Goal: Task Accomplishment & Management: Use online tool/utility

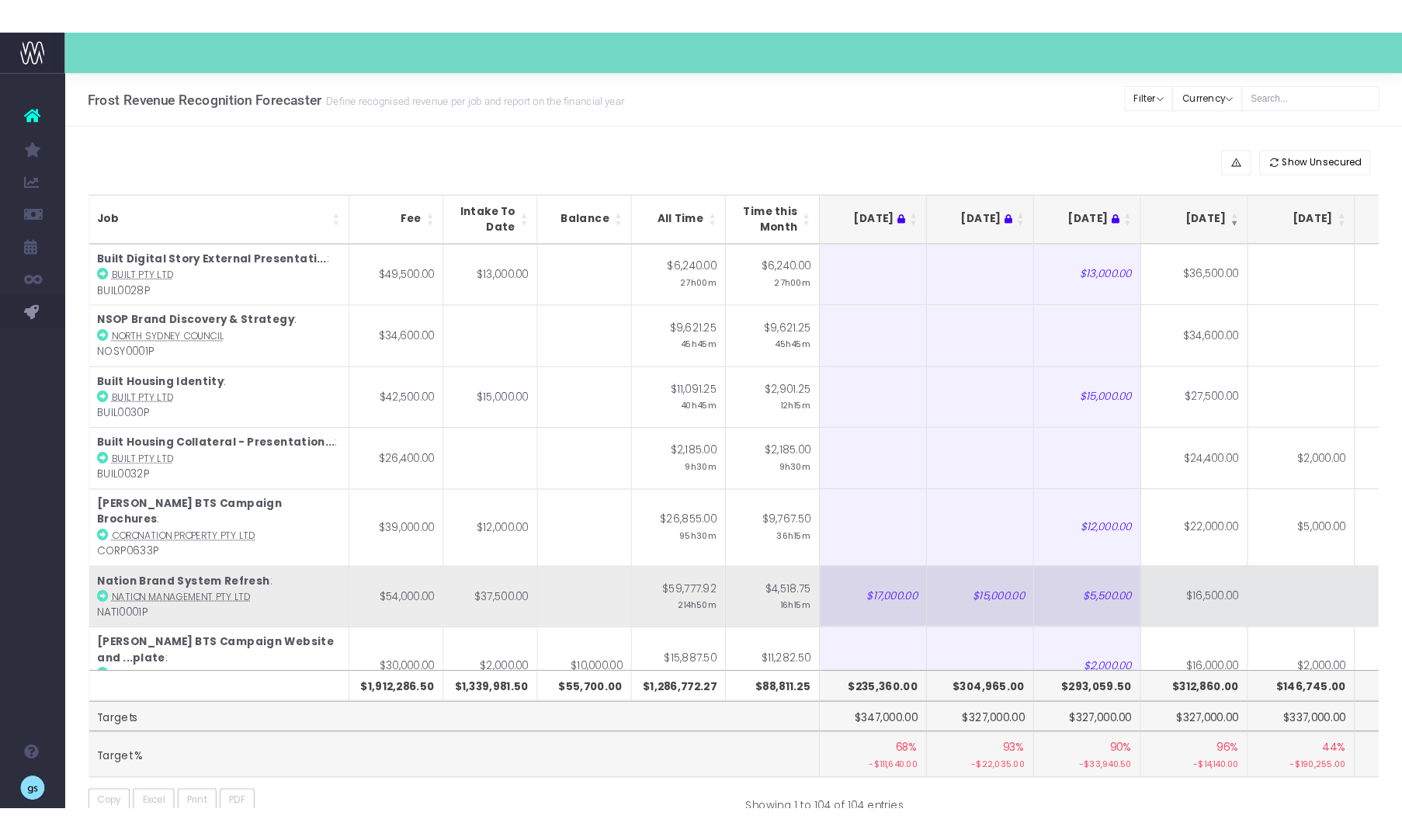
scroll to position [0, 254]
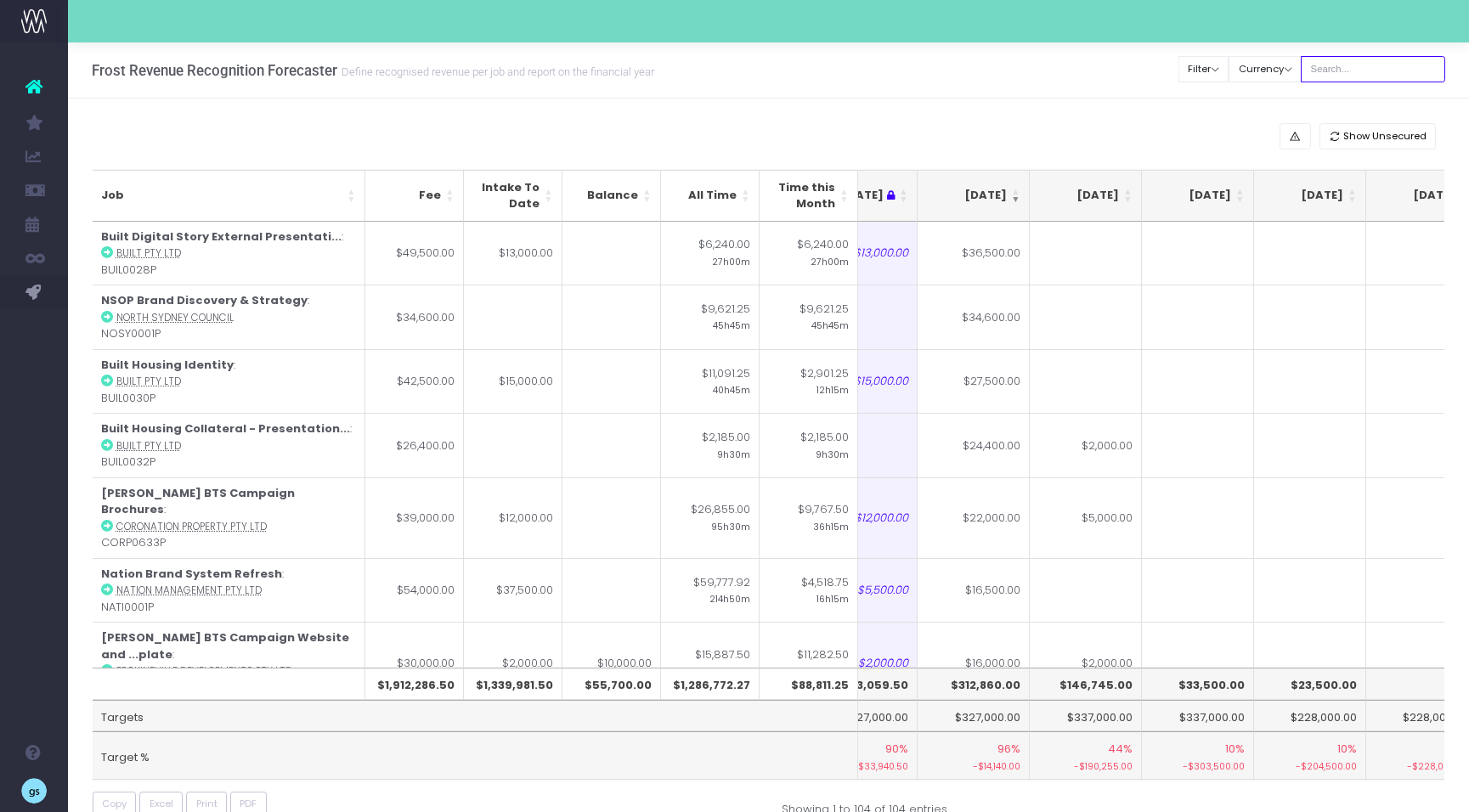
click at [1360, 71] on input "text" at bounding box center [1373, 69] width 145 height 26
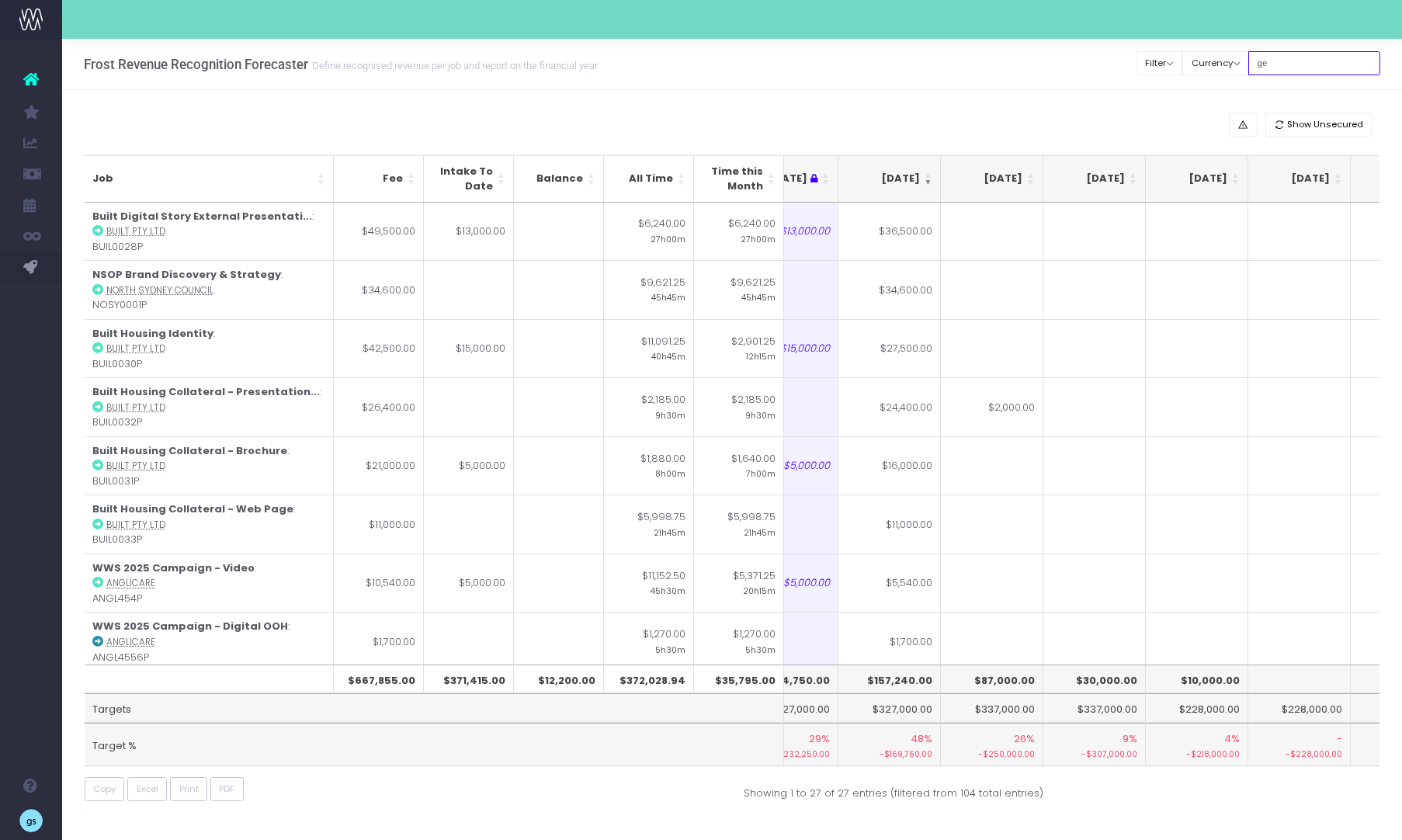
type input "g"
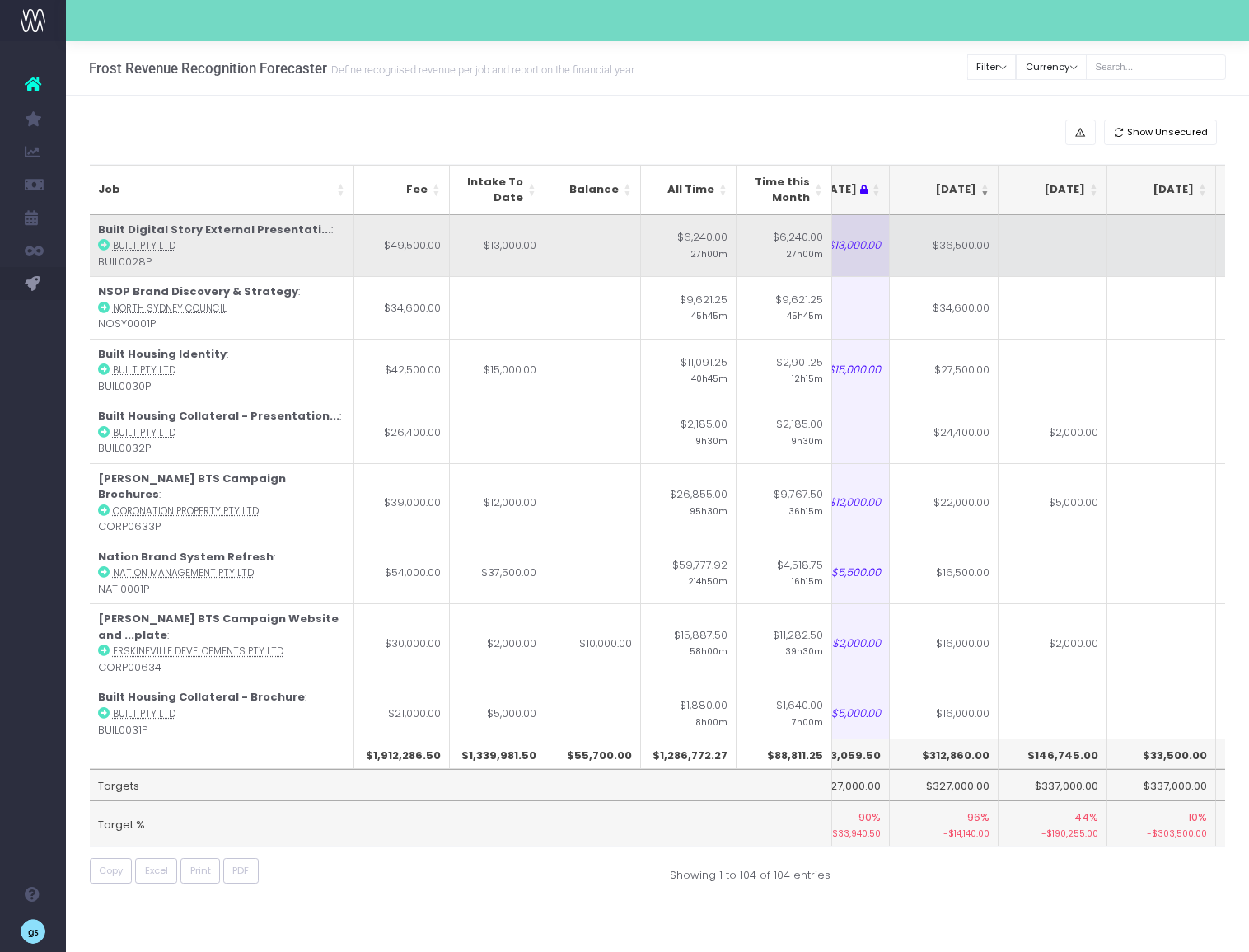
click at [106, 243] on icon at bounding box center [104, 245] width 12 height 12
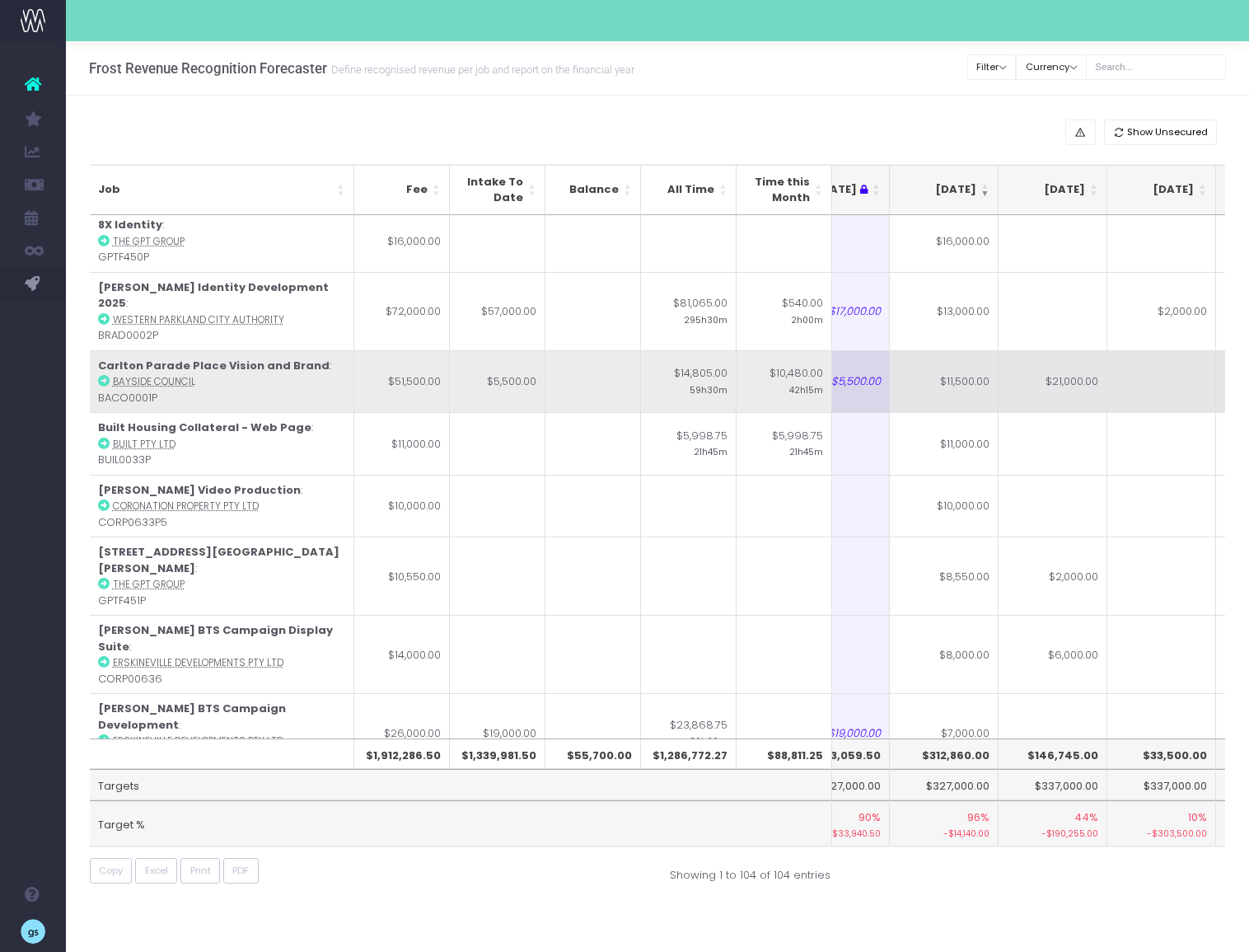
scroll to position [536, 270]
click at [982, 473] on td "$10,000.00" at bounding box center [945, 504] width 109 height 63
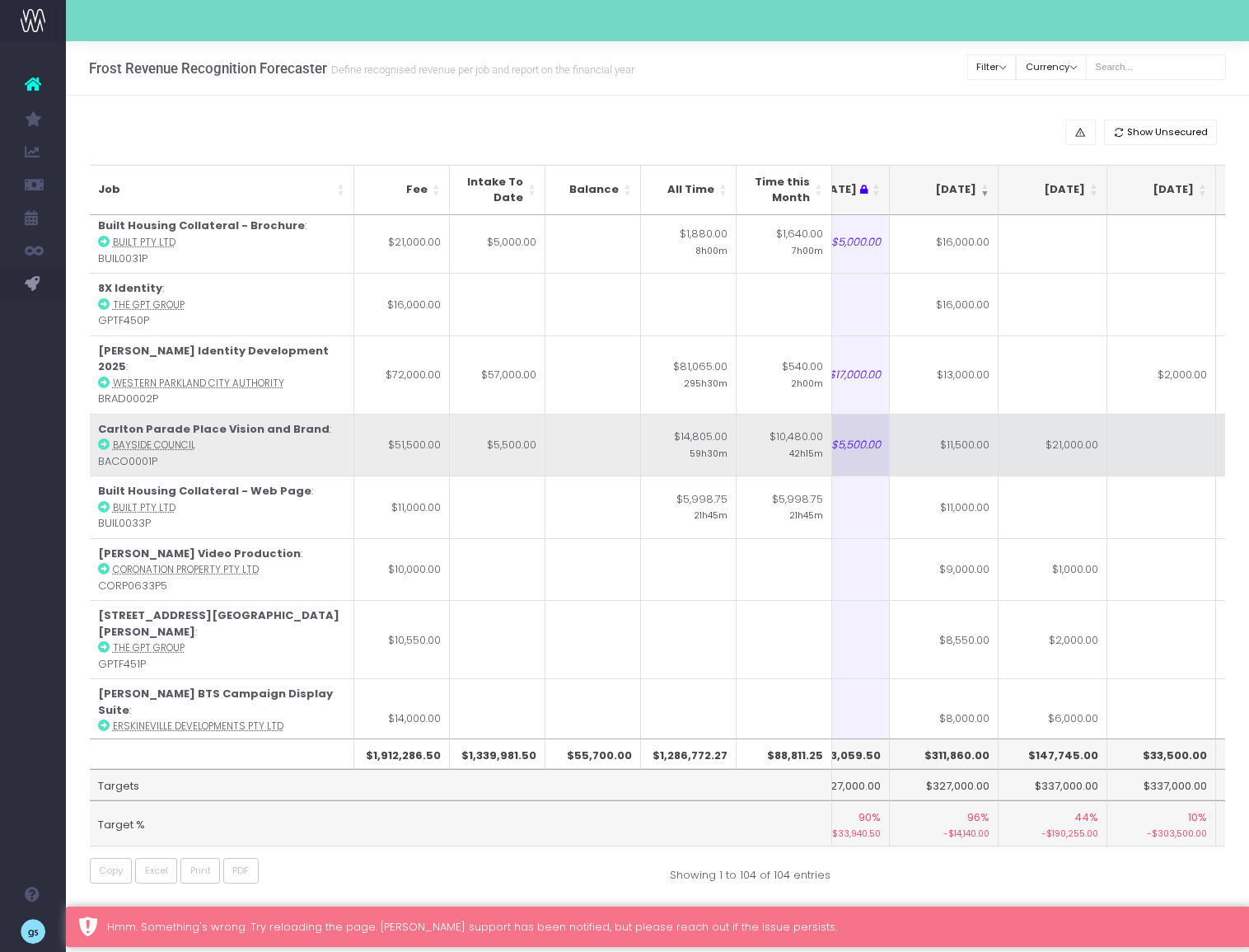
scroll to position [469, 270]
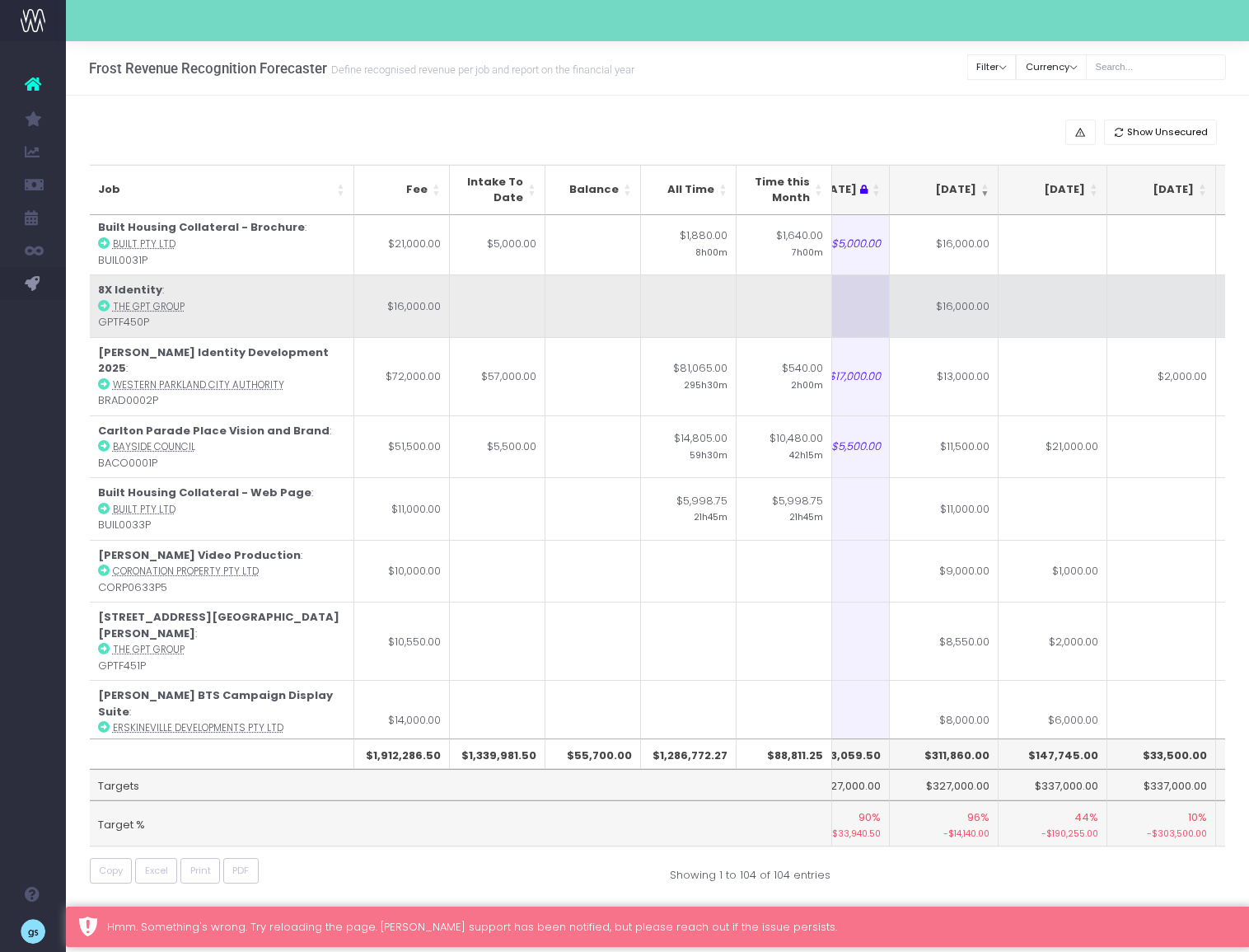
click at [942, 276] on td "$16,000.00" at bounding box center [945, 306] width 109 height 63
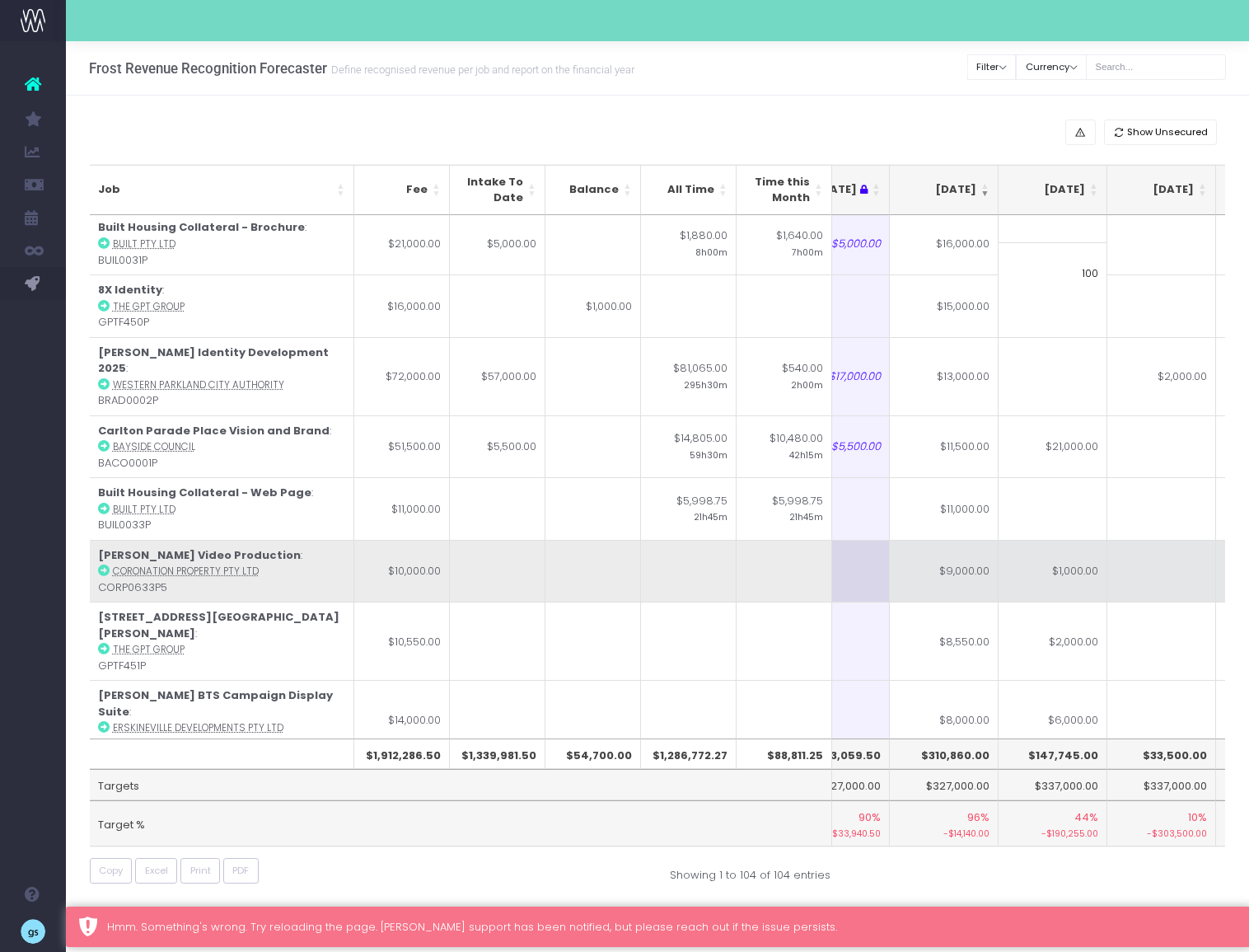
type input "1000"
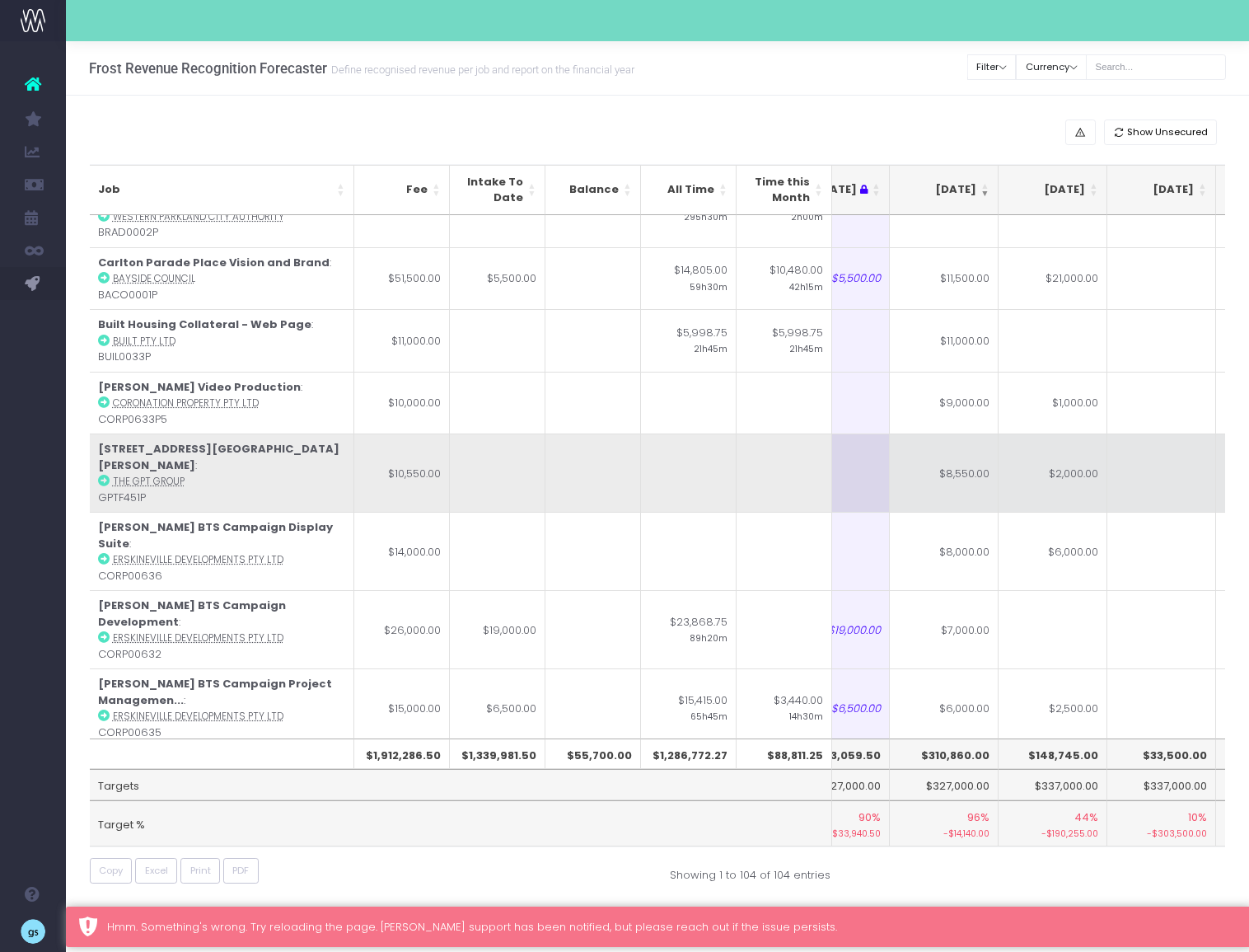
scroll to position [647, 270]
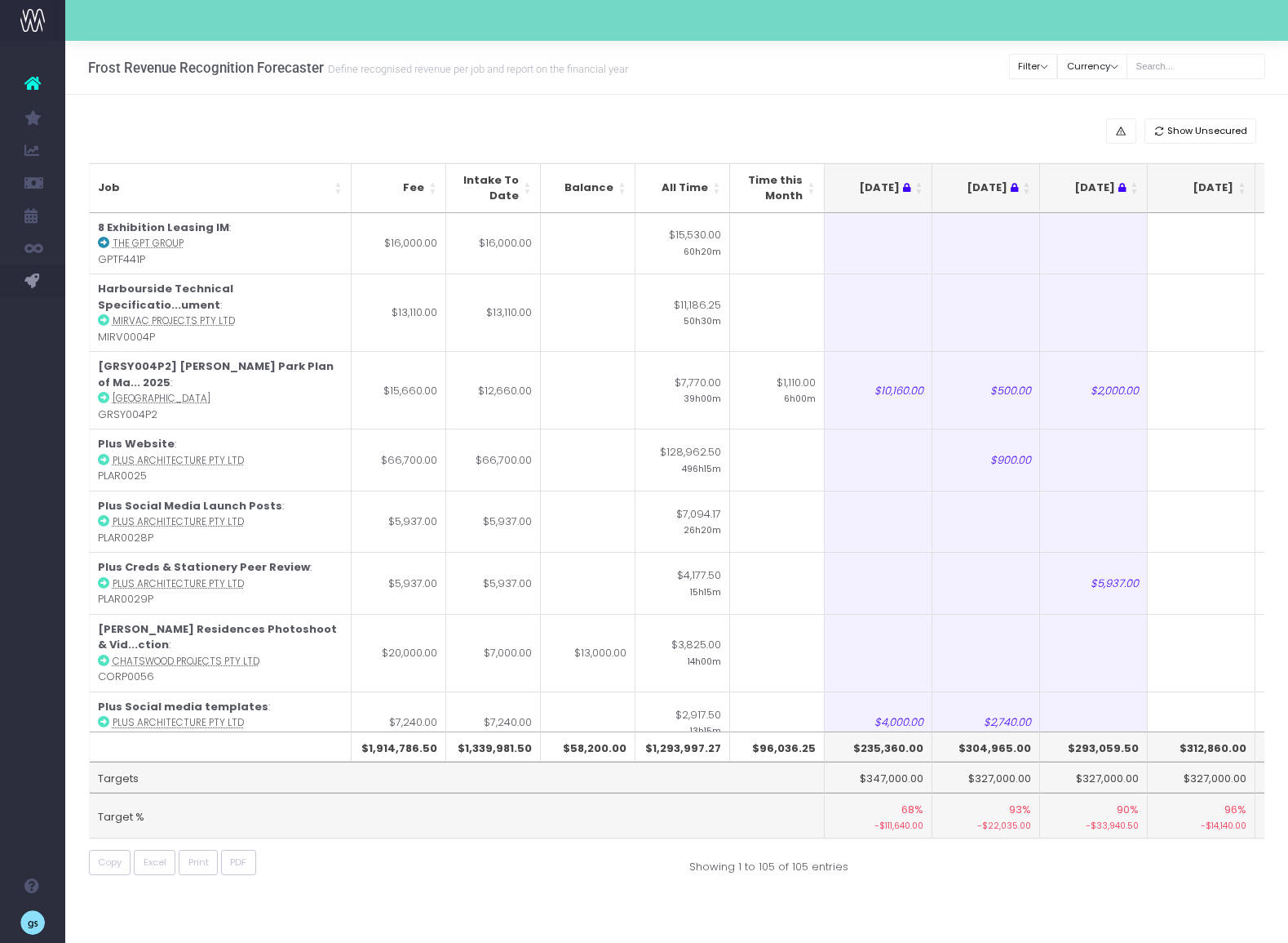
click at [1236, 184] on th "[DATE]" at bounding box center [1201, 188] width 108 height 50
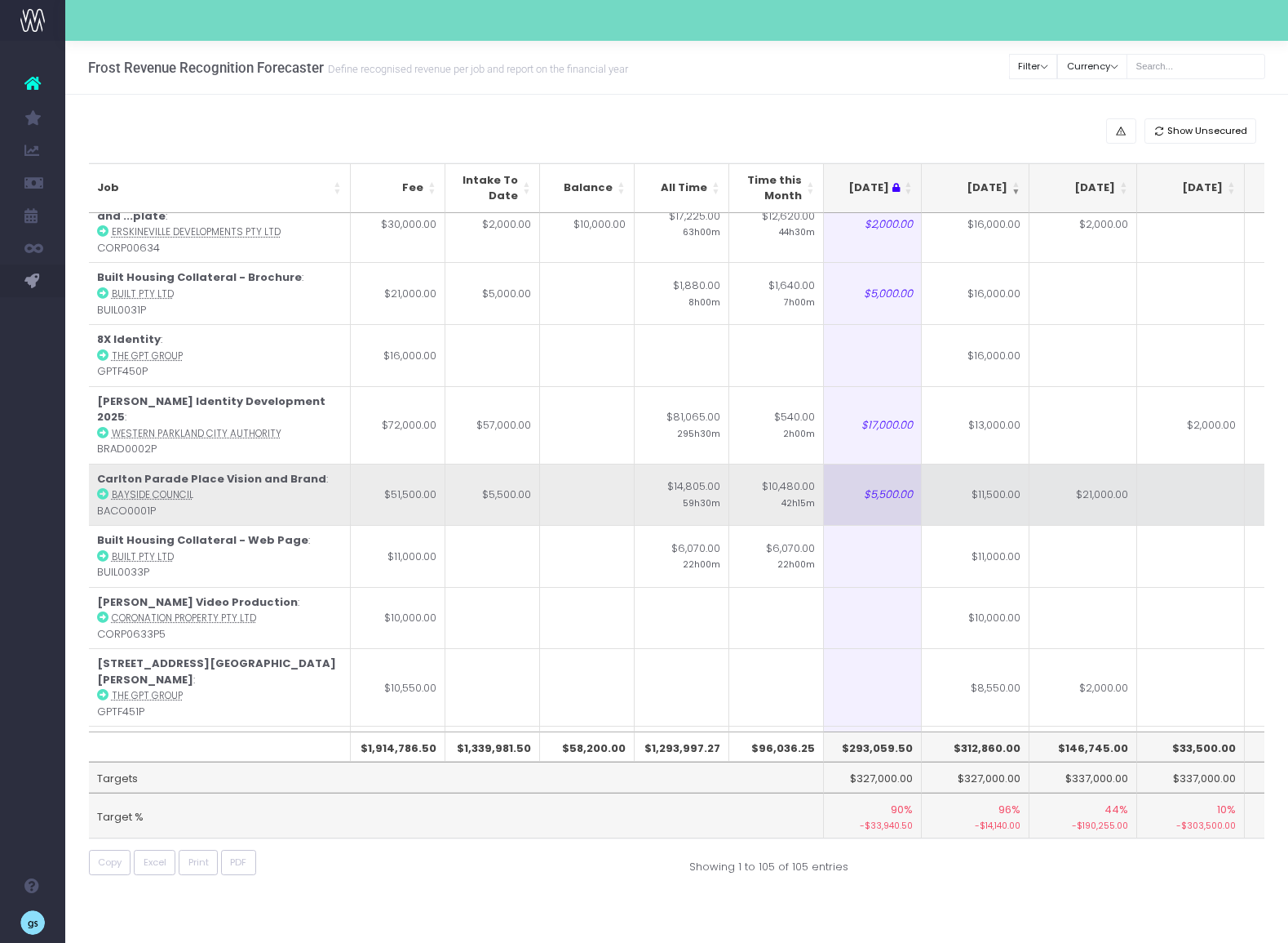
scroll to position [409, 226]
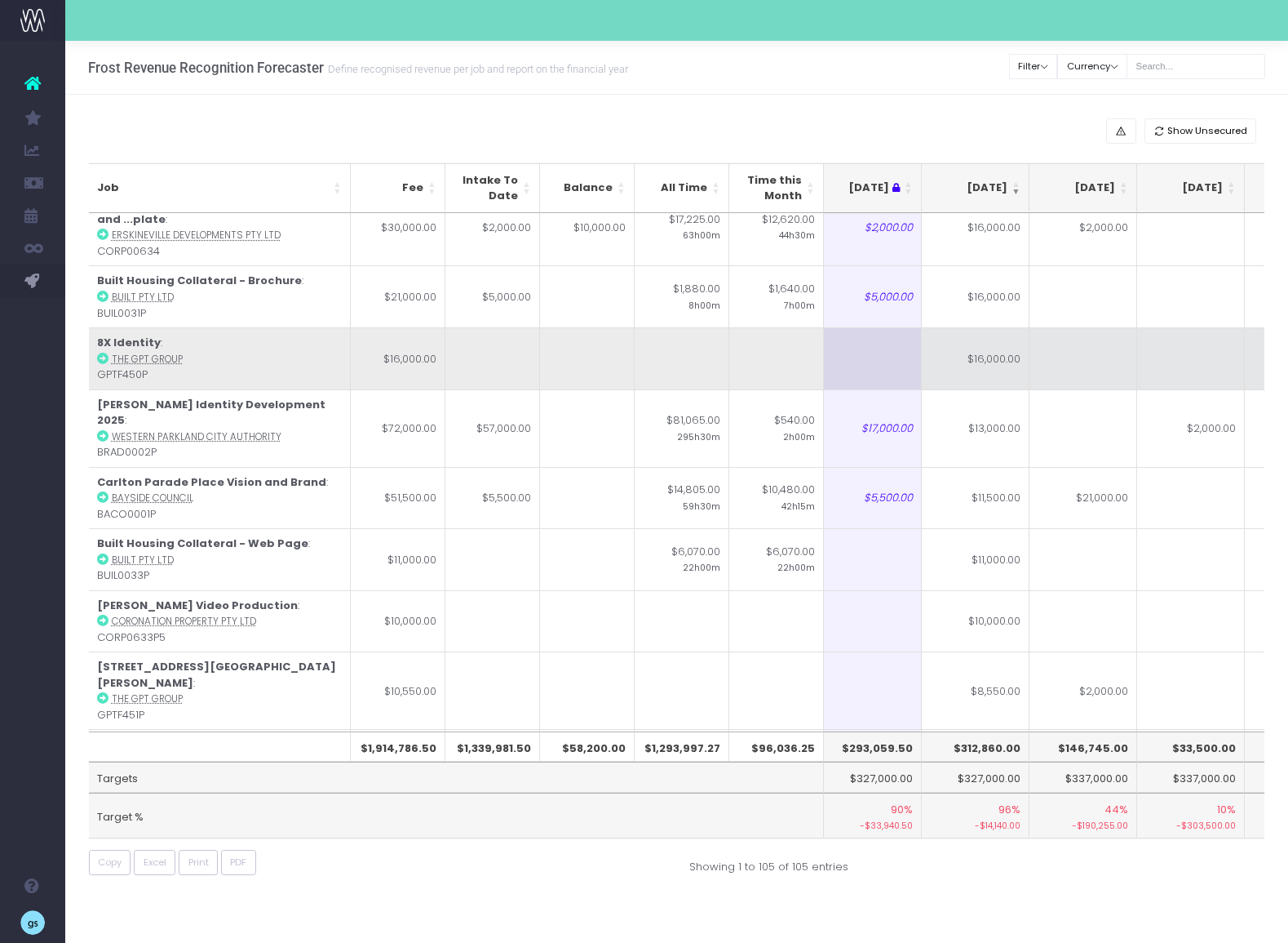
click at [983, 327] on td "$16,000.00" at bounding box center [976, 358] width 108 height 62
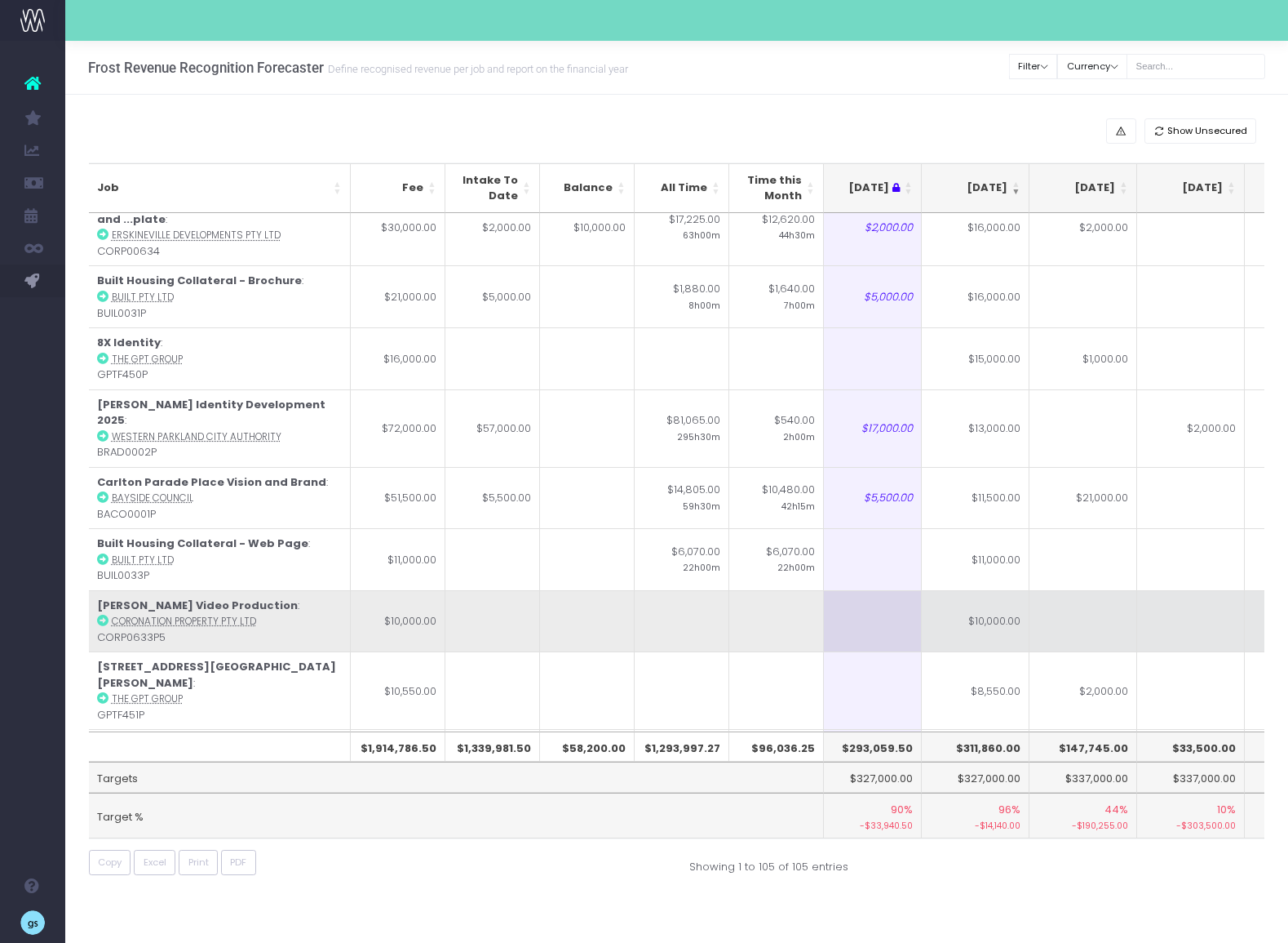
click at [970, 590] on td "$10,000.00" at bounding box center [976, 621] width 108 height 62
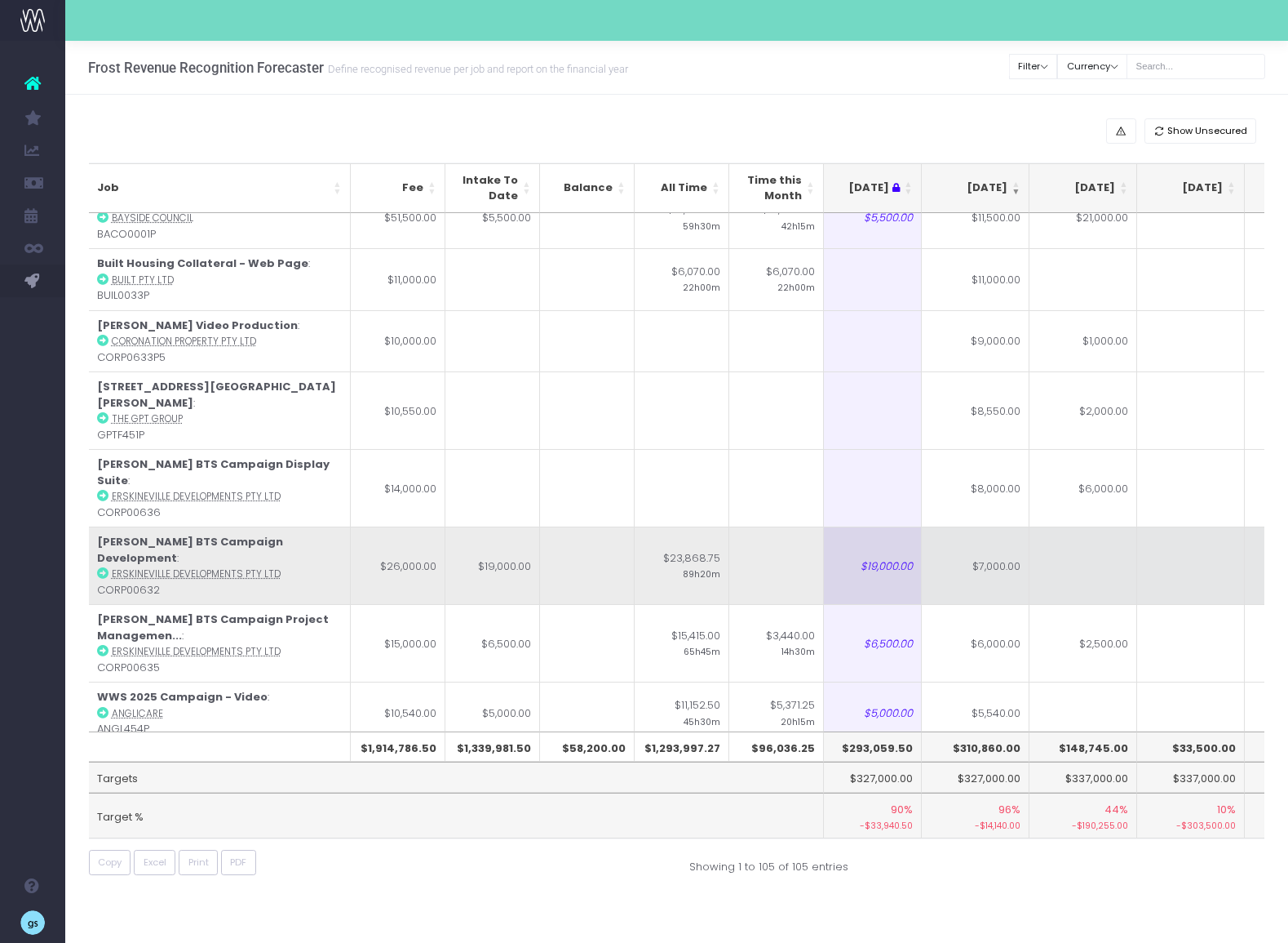
scroll to position [691, 226]
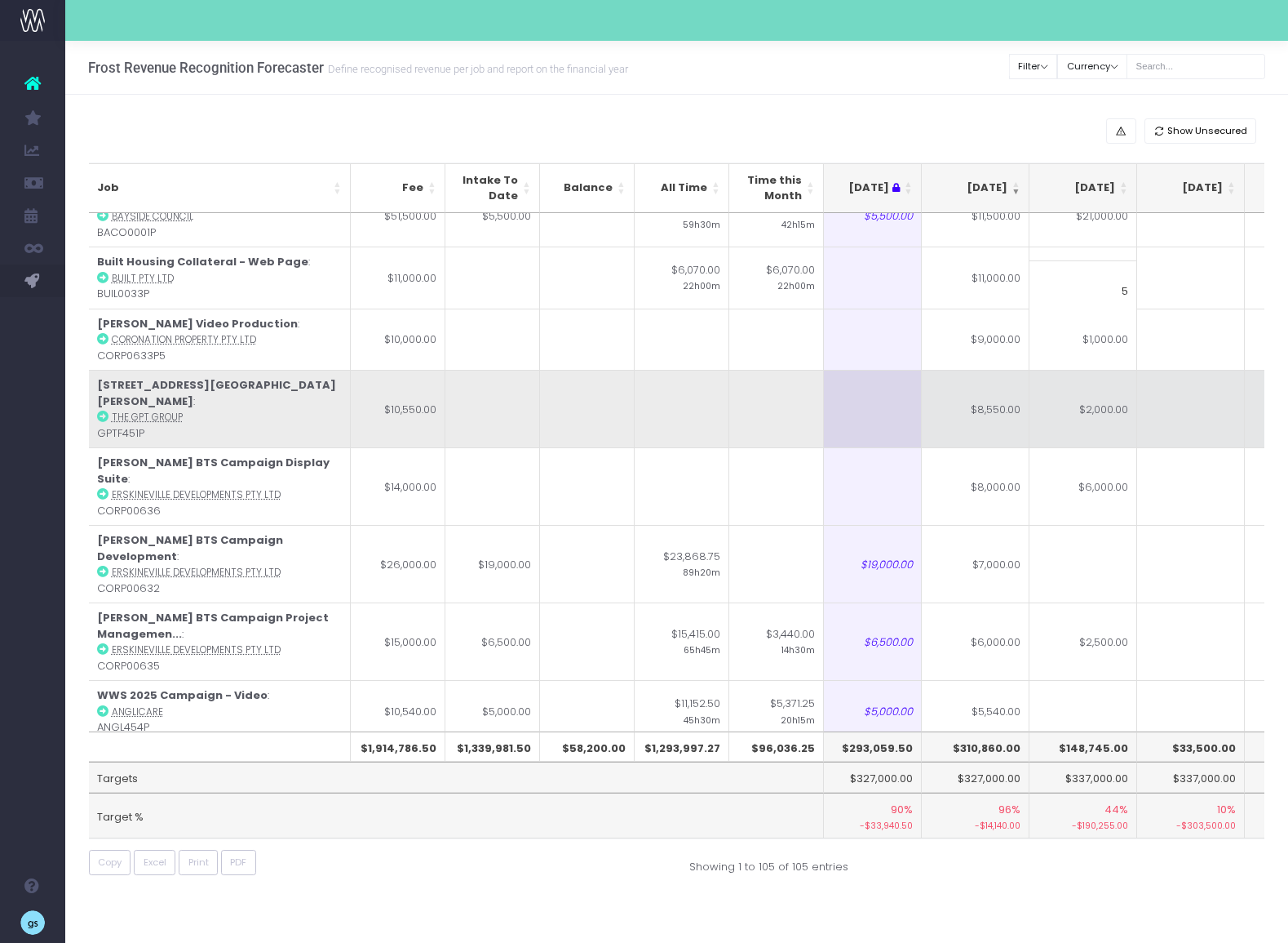
type input "$1,000.00"
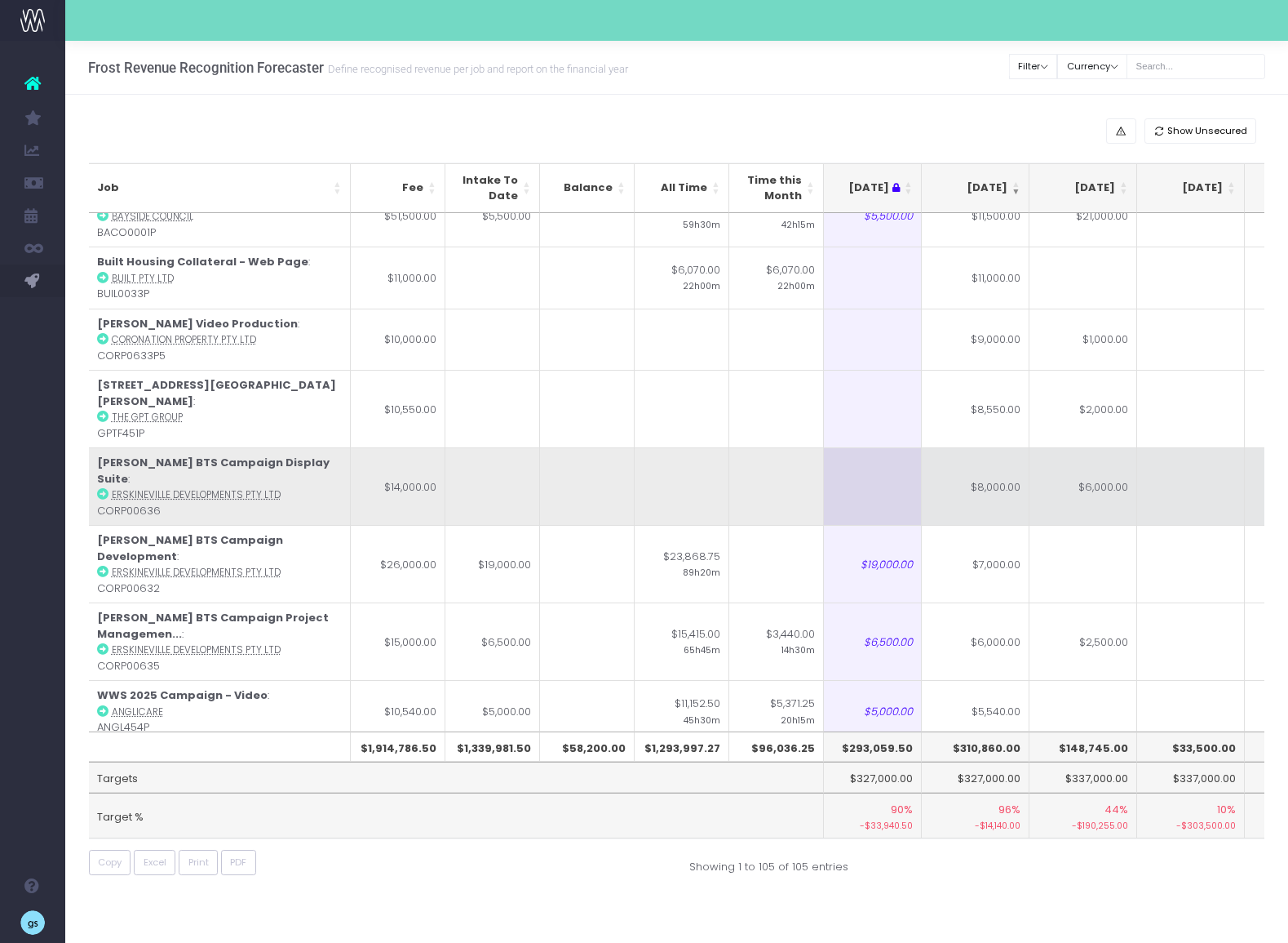
click at [1210, 447] on td at bounding box center [1191, 485] width 108 height 78
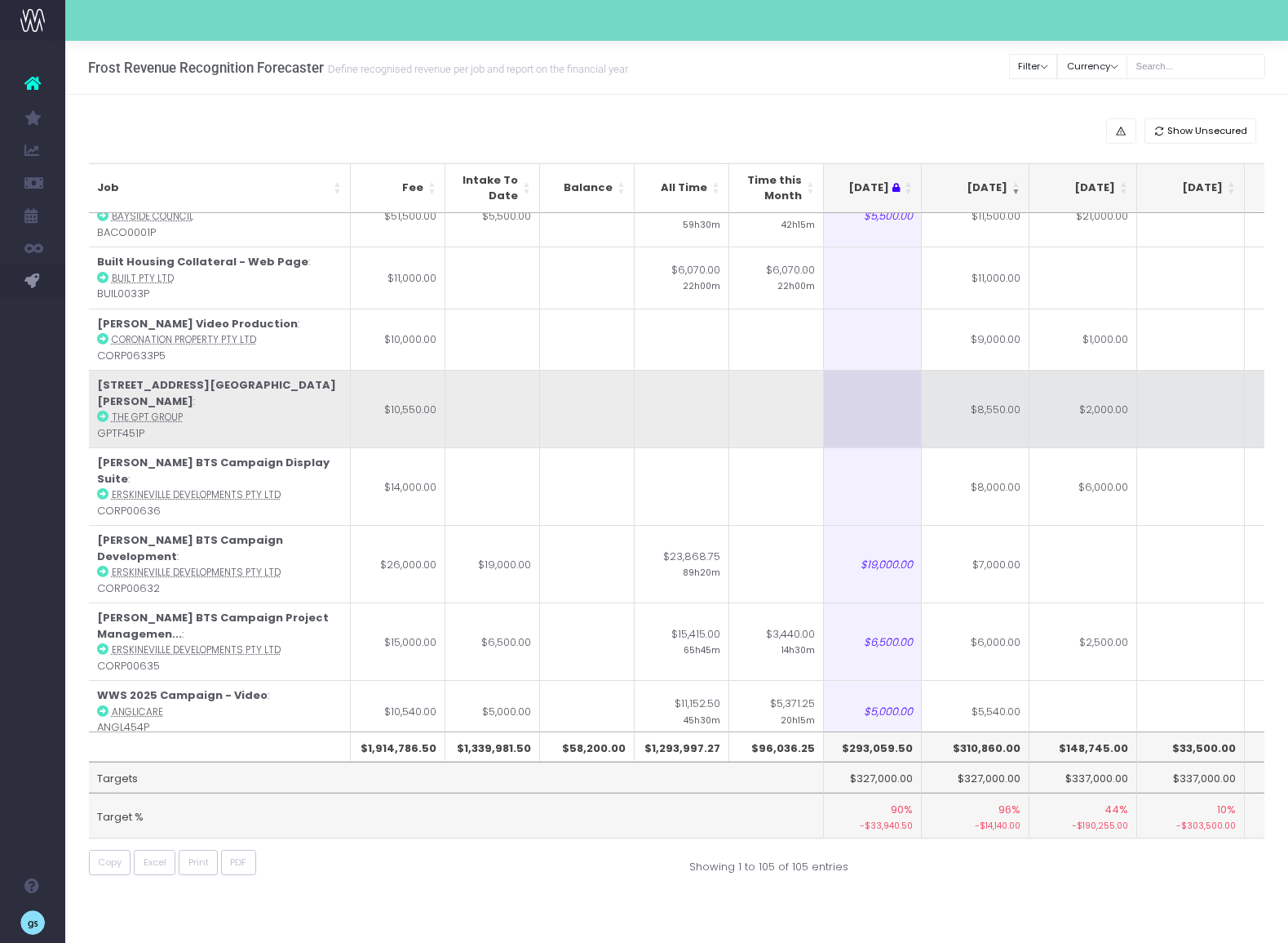
click at [987, 369] on td "$8,550.00" at bounding box center [976, 408] width 108 height 78
click at [1084, 369] on td "$2,000.00" at bounding box center [1083, 408] width 108 height 78
click at [968, 369] on td "$8,550.00" at bounding box center [976, 408] width 108 height 78
type input "$8,550.00"
click at [1102, 369] on td "$2,000.00" at bounding box center [1083, 408] width 108 height 78
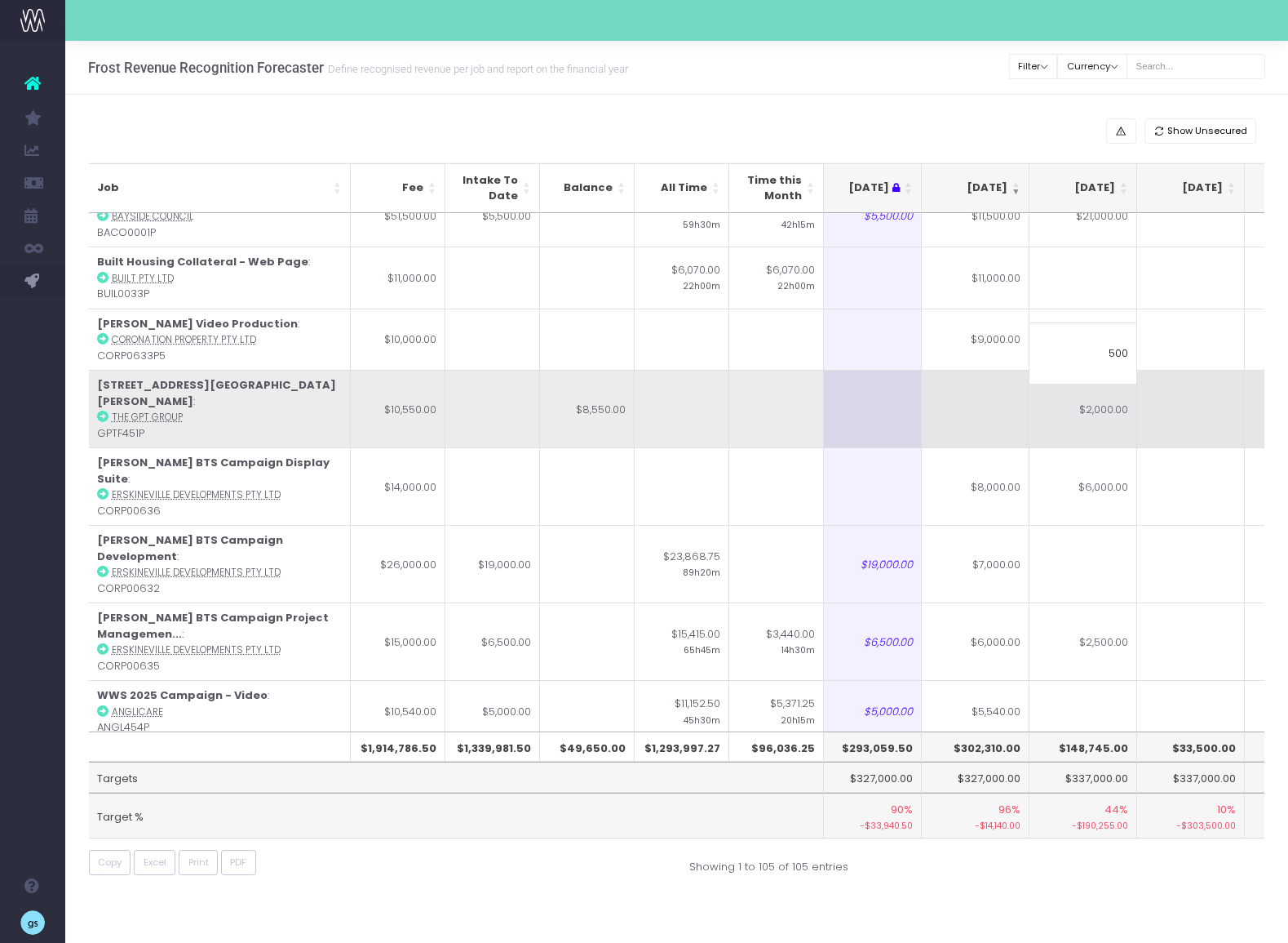
type input "5000"
click at [978, 369] on td at bounding box center [976, 408] width 108 height 78
type input "5550"
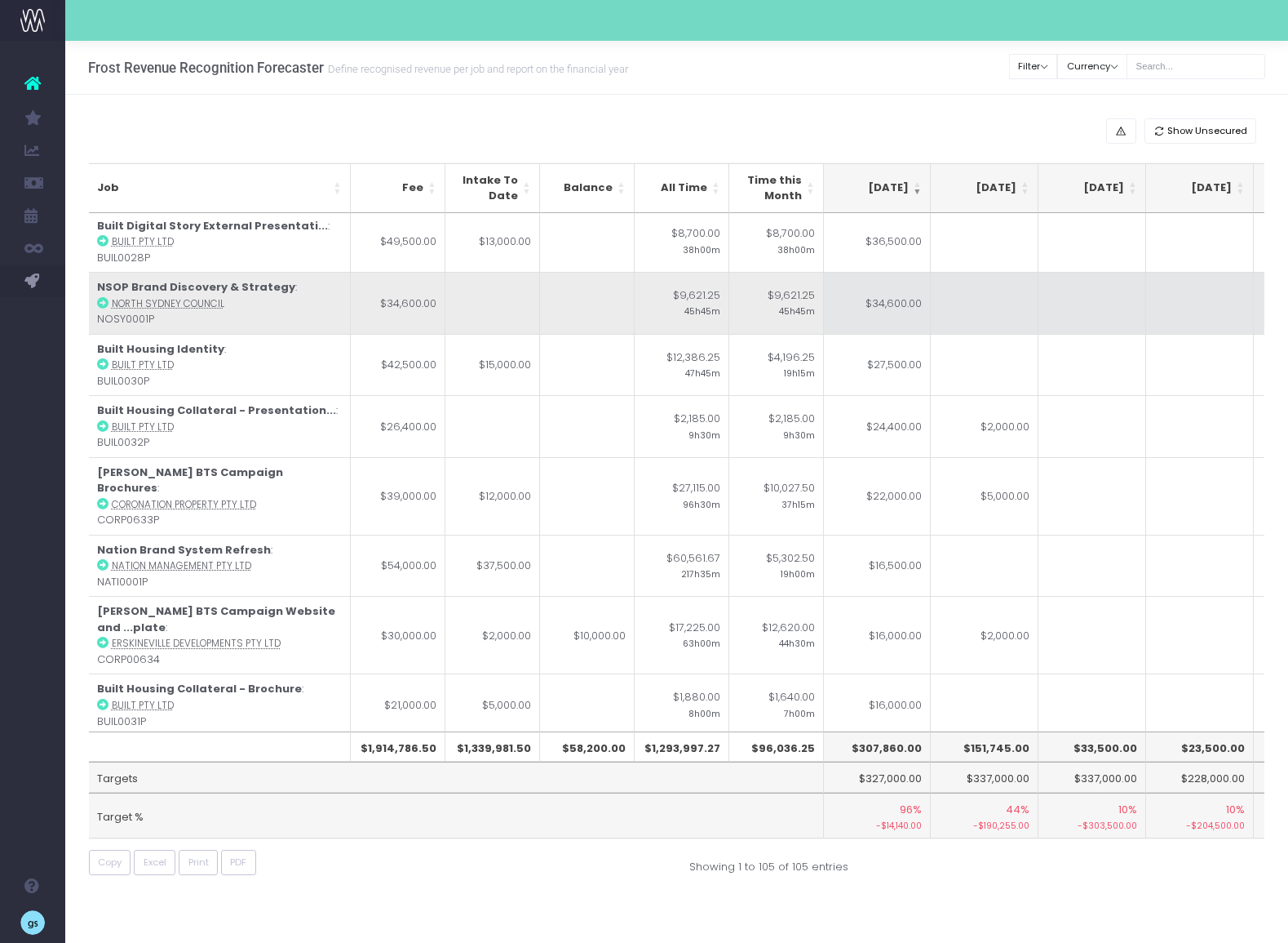
scroll to position [0, 325]
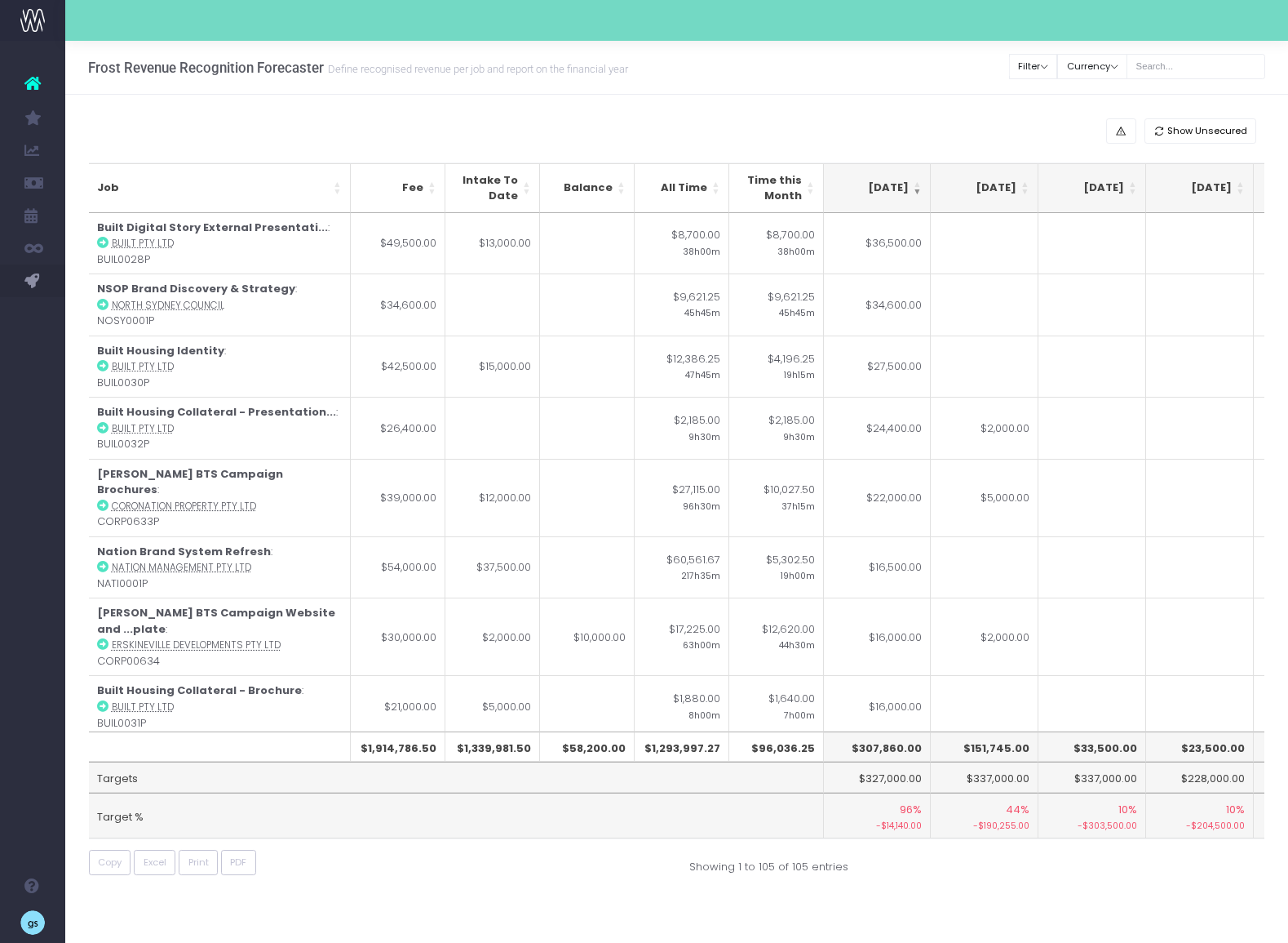
click at [1025, 185] on th "[DATE]" at bounding box center [985, 188] width 108 height 50
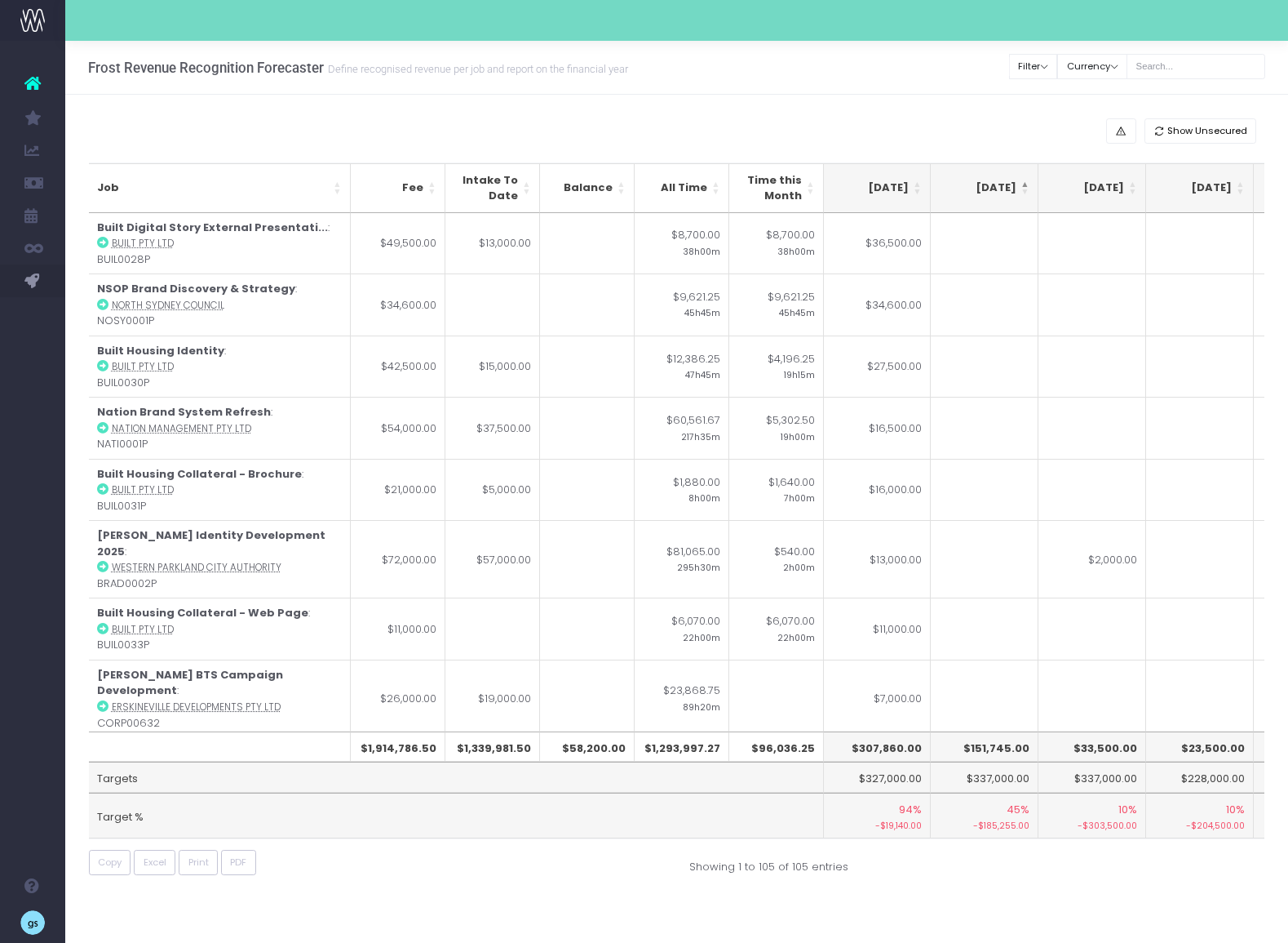
click at [1025, 185] on th "[DATE]" at bounding box center [985, 188] width 108 height 50
